Goal: Task Accomplishment & Management: Manage account settings

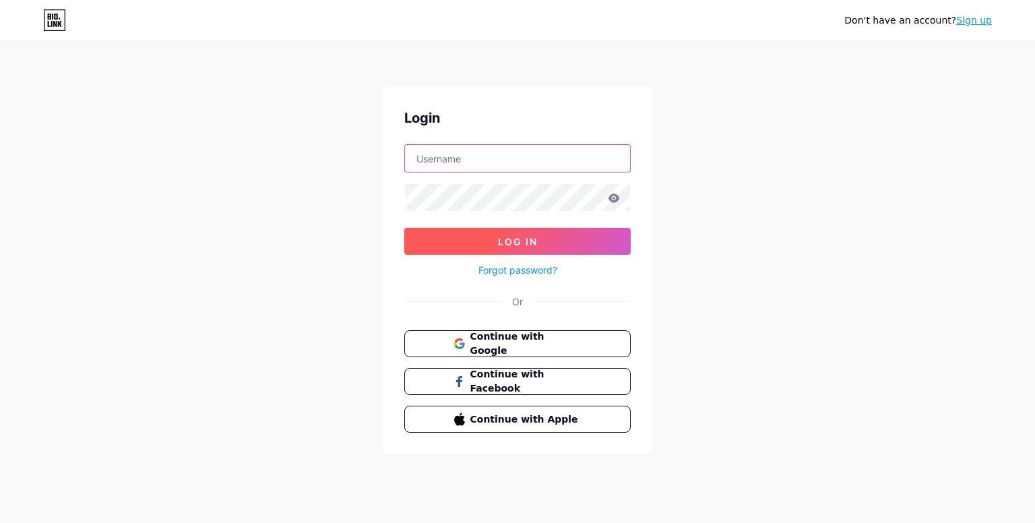
type input "[EMAIL_ADDRESS][DOMAIN_NAME]"
click at [617, 242] on button "Log In" at bounding box center [517, 241] width 226 height 27
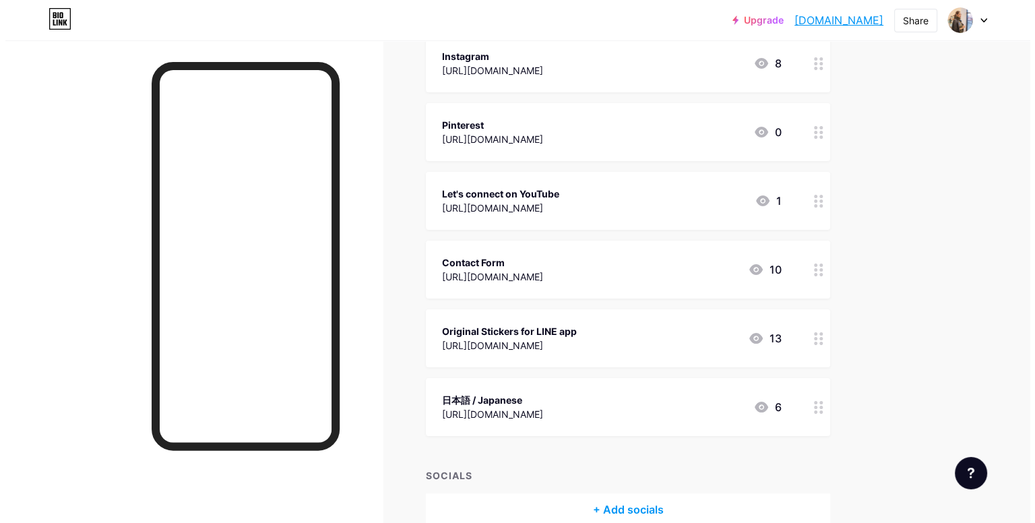
scroll to position [202, 0]
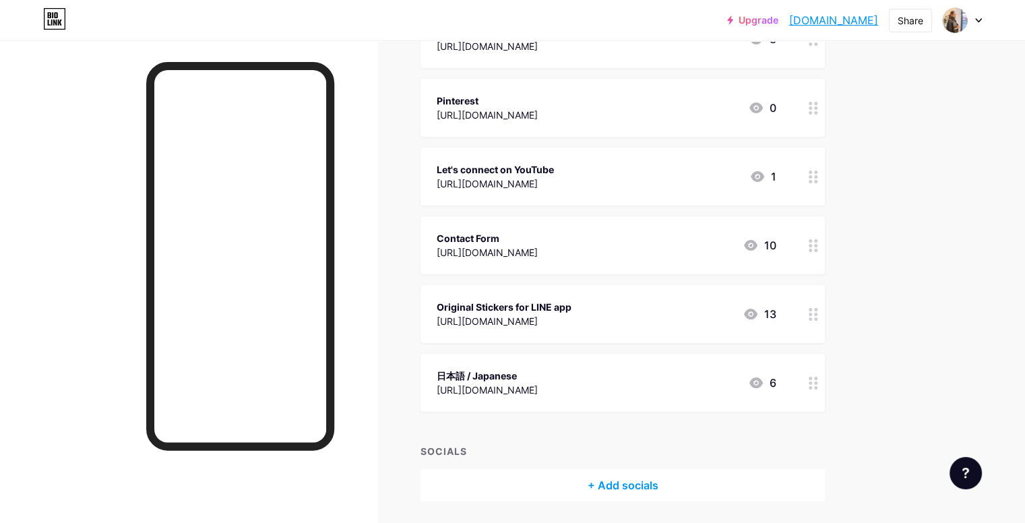
click at [818, 317] on icon at bounding box center [813, 314] width 9 height 13
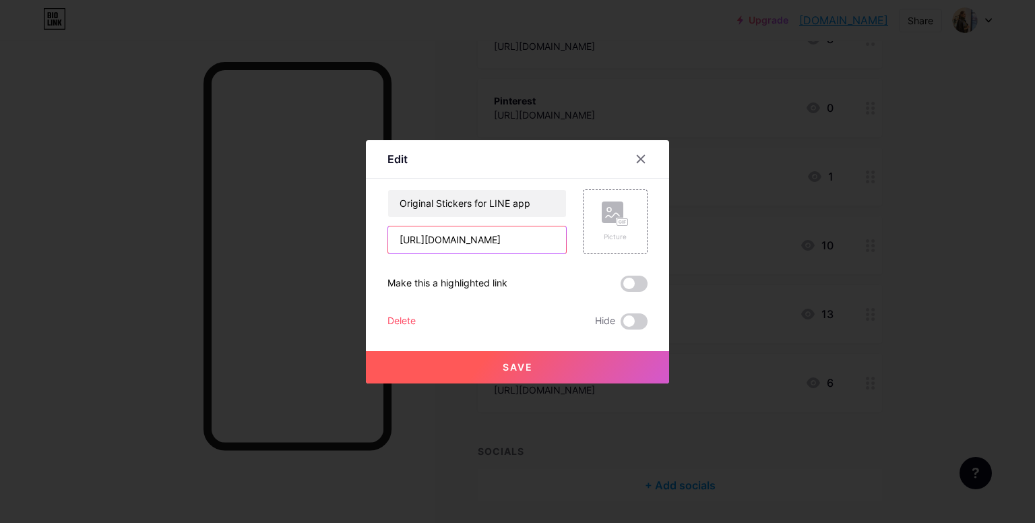
click at [506, 233] on input "https://store.line.me/stickershop/author/65224/en" at bounding box center [477, 239] width 178 height 27
paste input "emojishop/product/674e61b629e27704ed4447cc/ja"
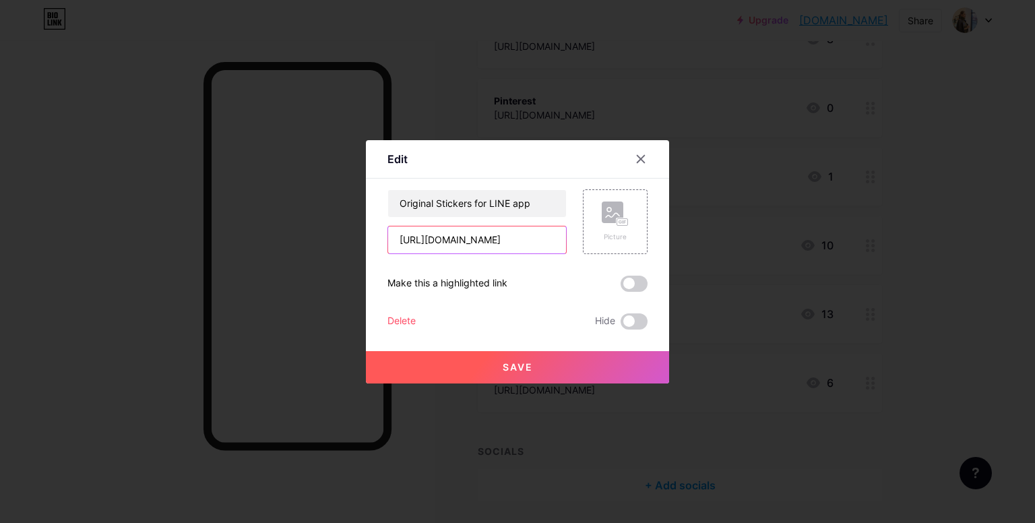
type input "[URL][DOMAIN_NAME]"
click at [559, 376] on button "Save" at bounding box center [517, 367] width 303 height 32
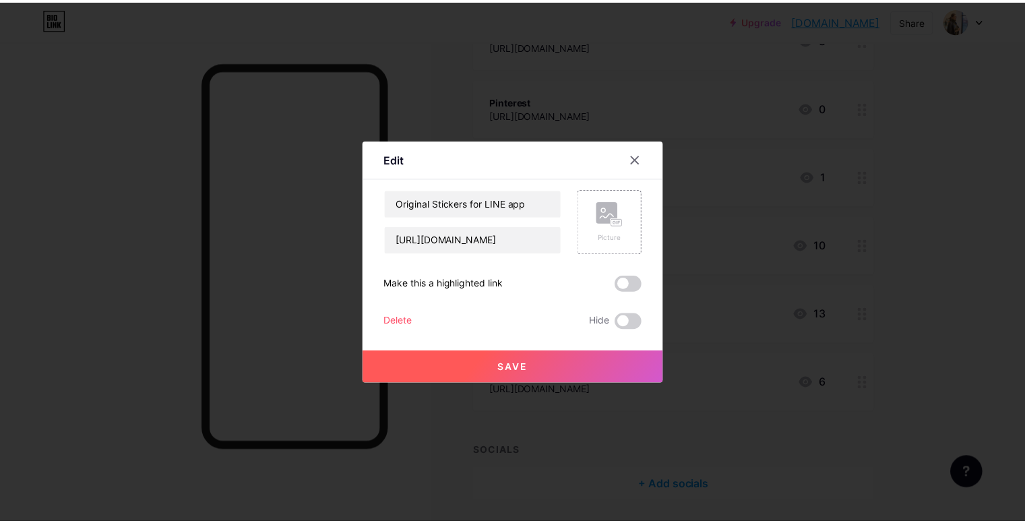
scroll to position [0, 0]
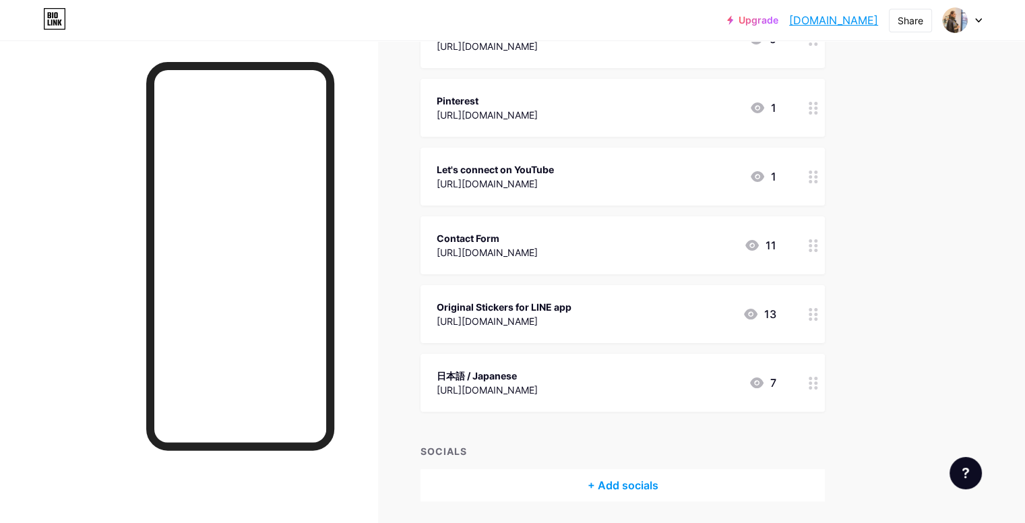
click at [571, 300] on div "Original Stickers for LINE app" at bounding box center [504, 307] width 135 height 14
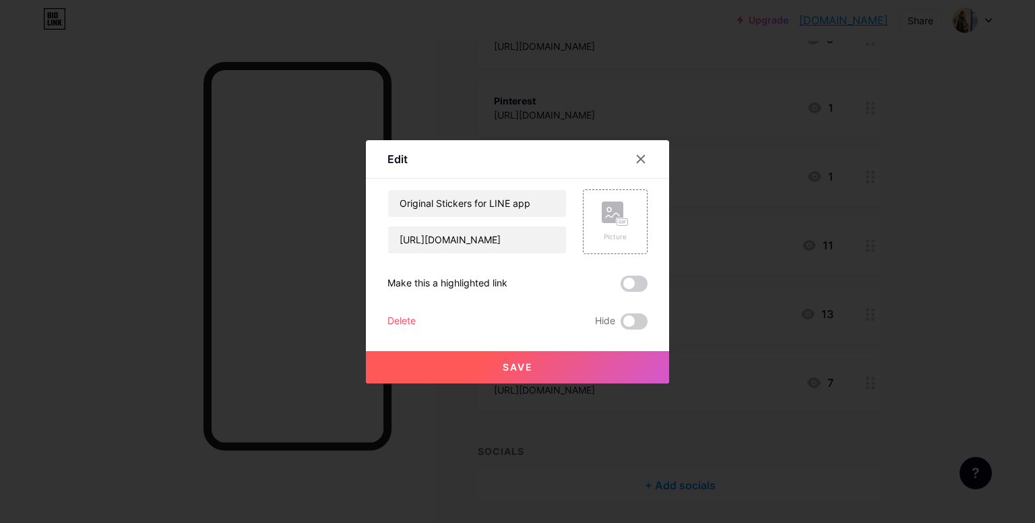
drag, startPoint x: 982, startPoint y: 284, endPoint x: 972, endPoint y: 286, distance: 11.0
click at [982, 284] on div at bounding box center [517, 261] width 1035 height 523
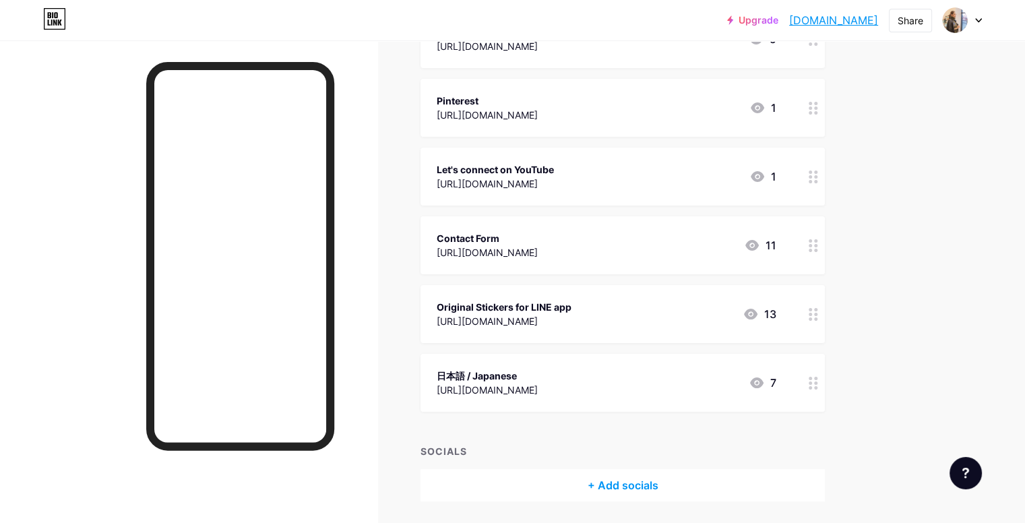
click at [847, 22] on link "[DOMAIN_NAME]" at bounding box center [833, 20] width 89 height 16
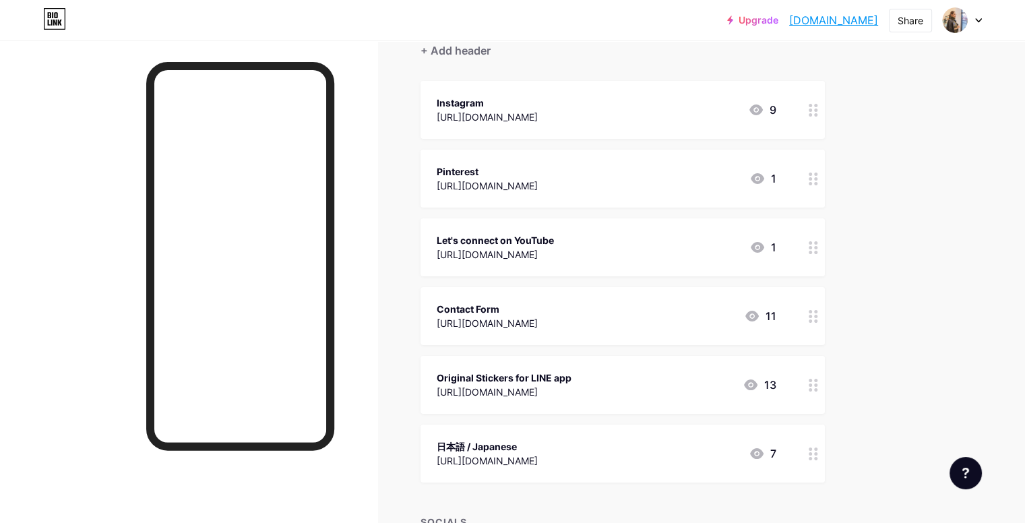
scroll to position [135, 0]
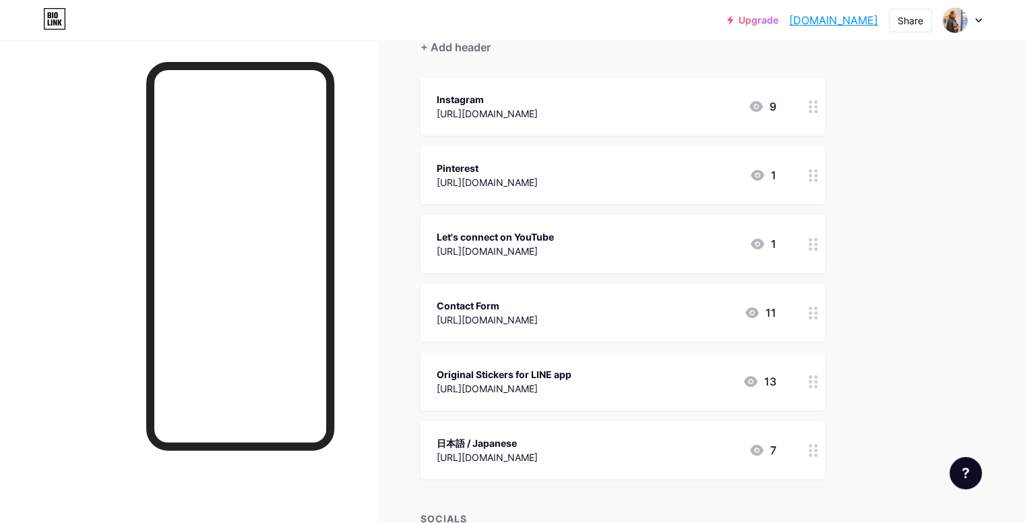
click at [812, 385] on circle at bounding box center [810, 386] width 3 height 3
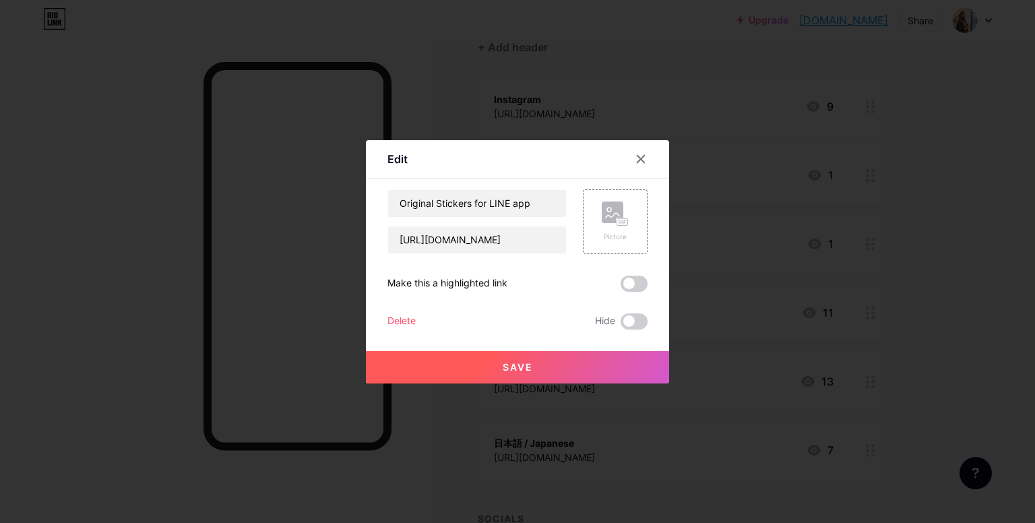
click at [418, 319] on div "Delete Hide" at bounding box center [517, 321] width 260 height 16
click at [409, 321] on div "Delete" at bounding box center [401, 321] width 28 height 16
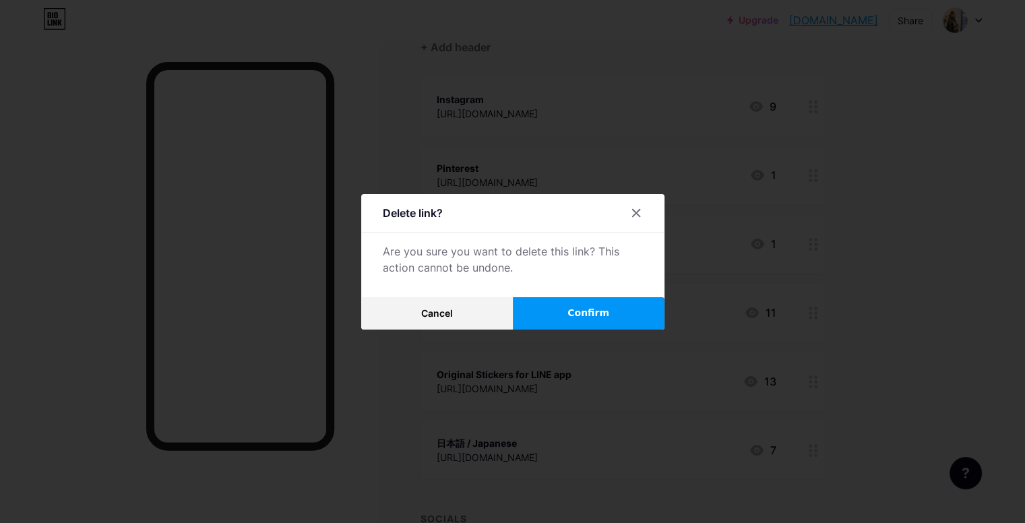
click at [562, 310] on button "Confirm" at bounding box center [589, 313] width 152 height 32
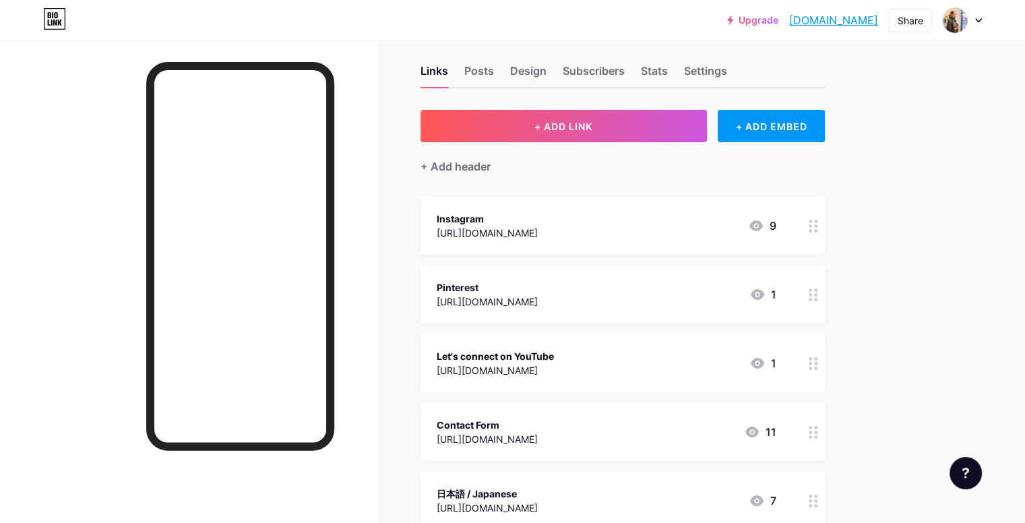
scroll to position [0, 0]
